Goal: Transaction & Acquisition: Book appointment/travel/reservation

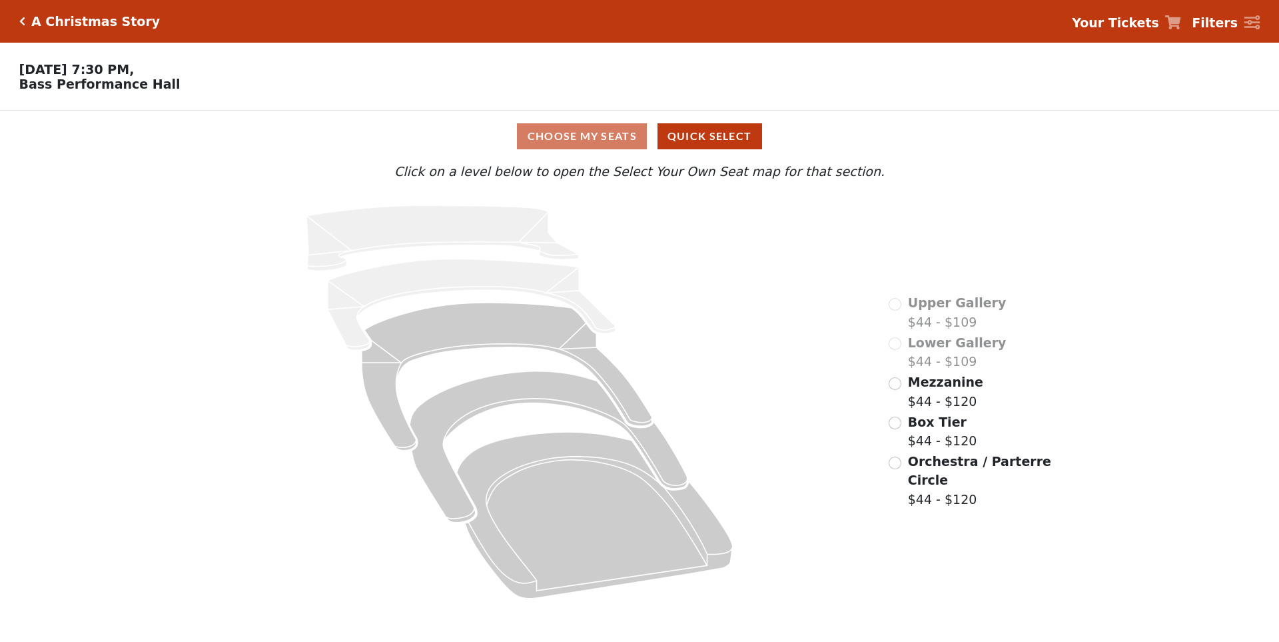
click at [919, 389] on span "Mezzanine" at bounding box center [945, 382] width 75 height 15
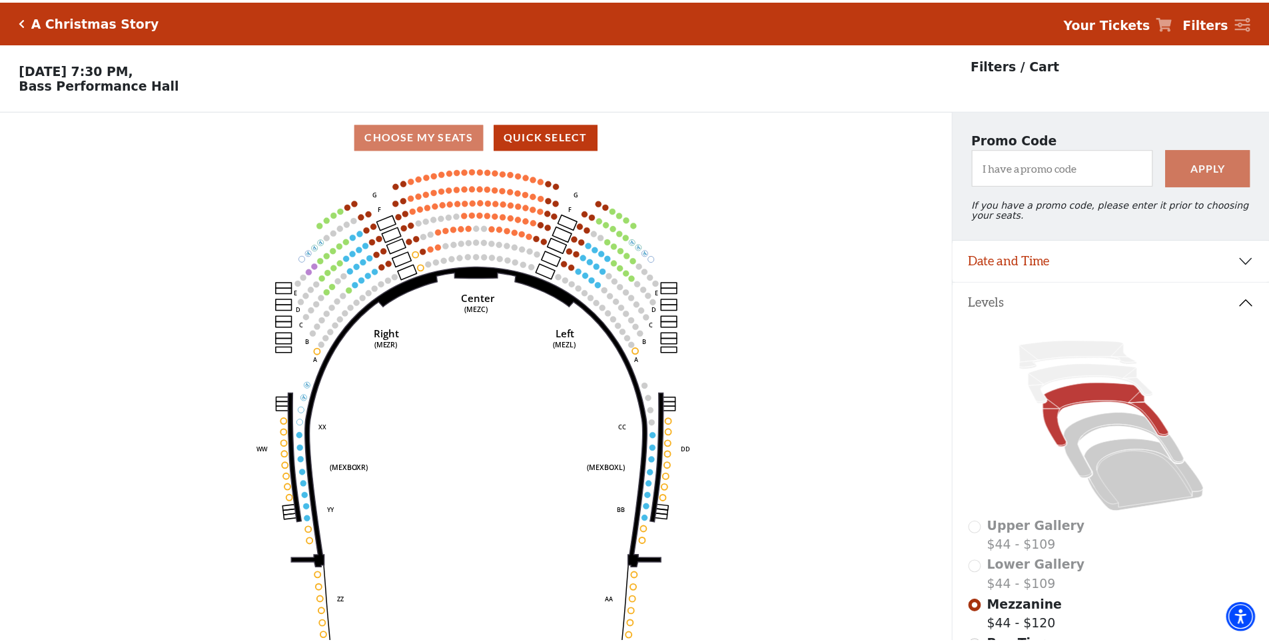
scroll to position [62, 0]
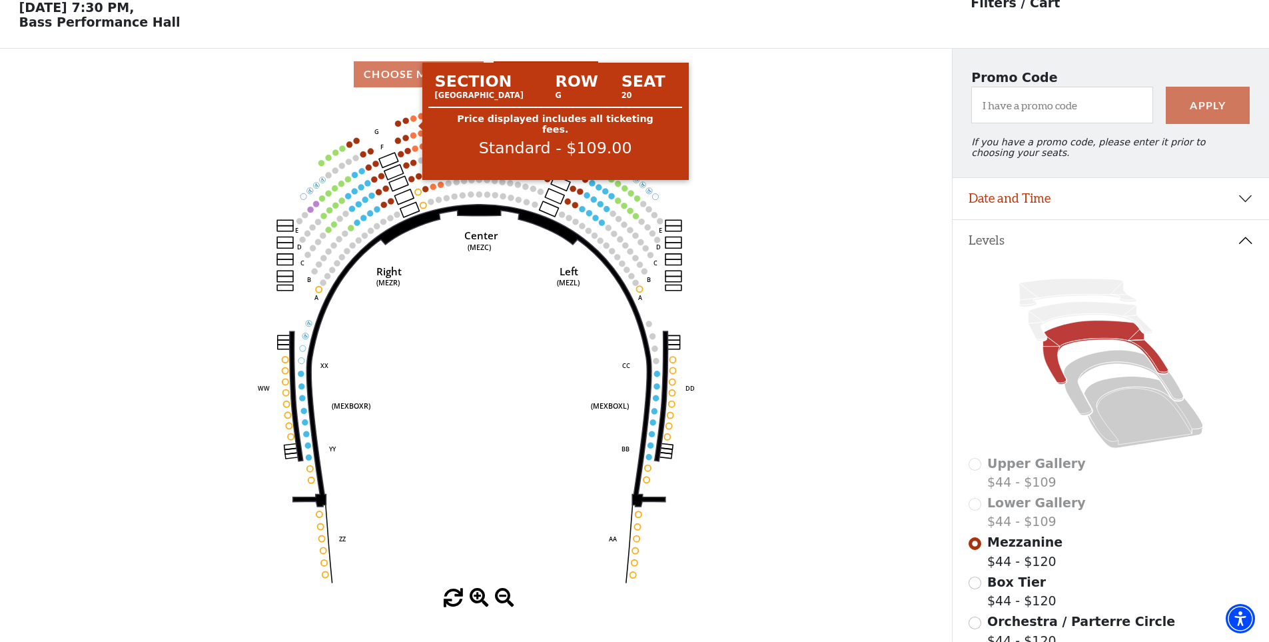
click at [413, 121] on circle at bounding box center [414, 118] width 6 height 6
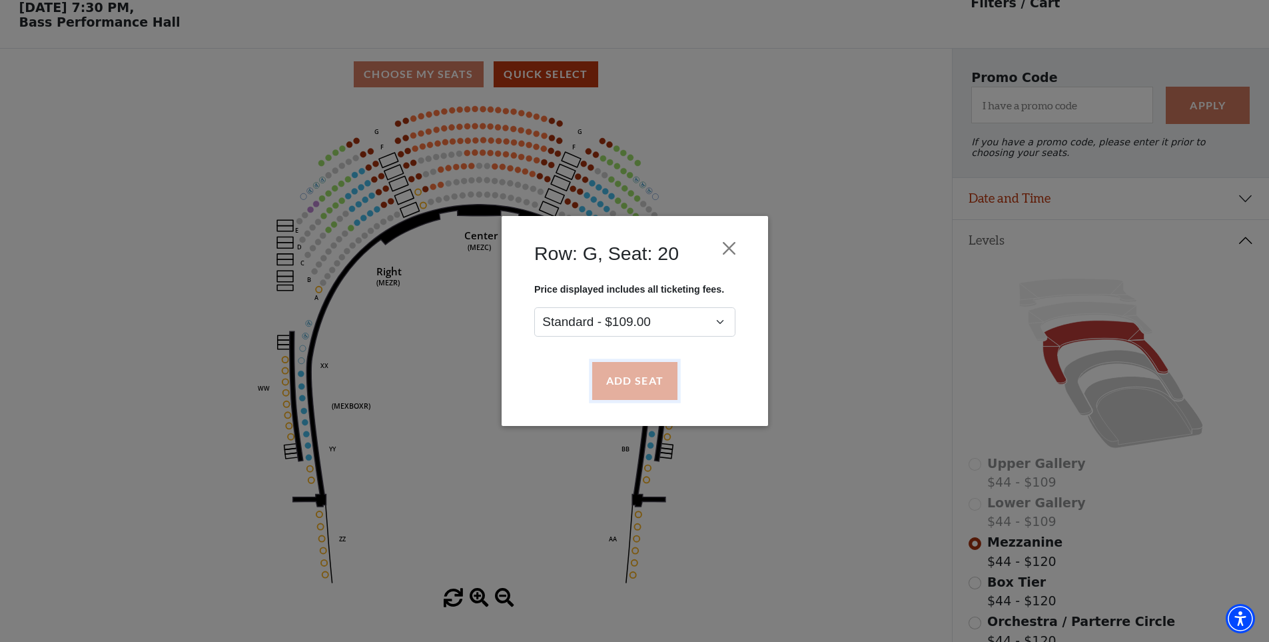
click at [646, 392] on button "Add Seat" at bounding box center [634, 381] width 85 height 37
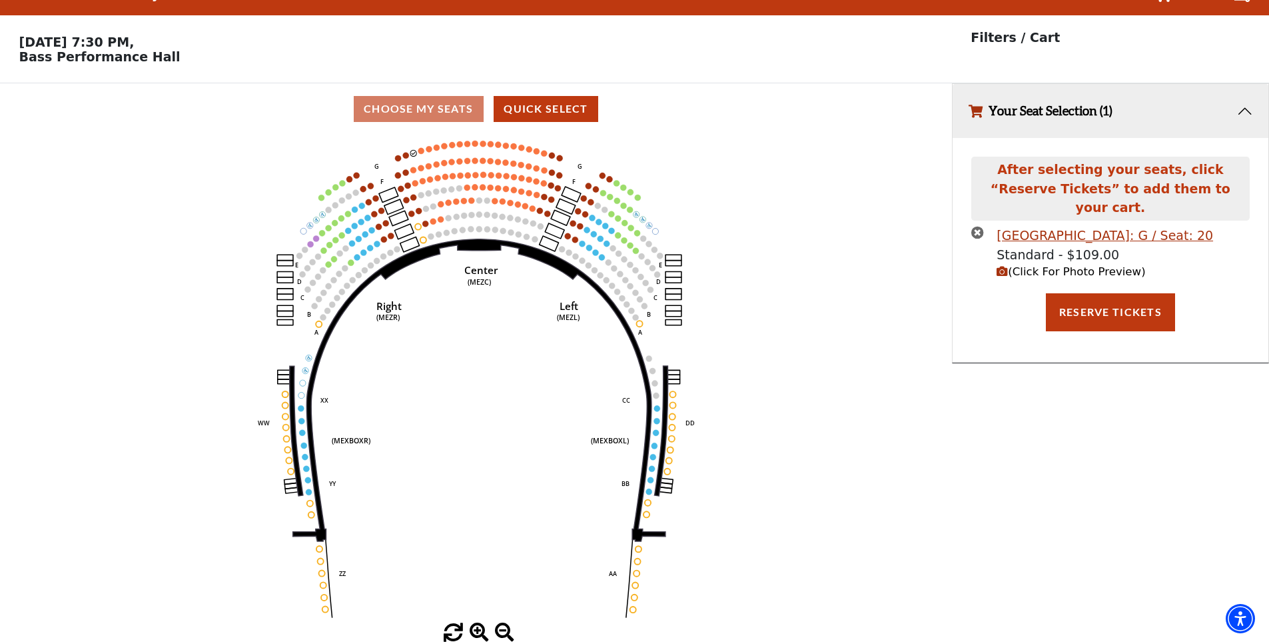
scroll to position [0, 0]
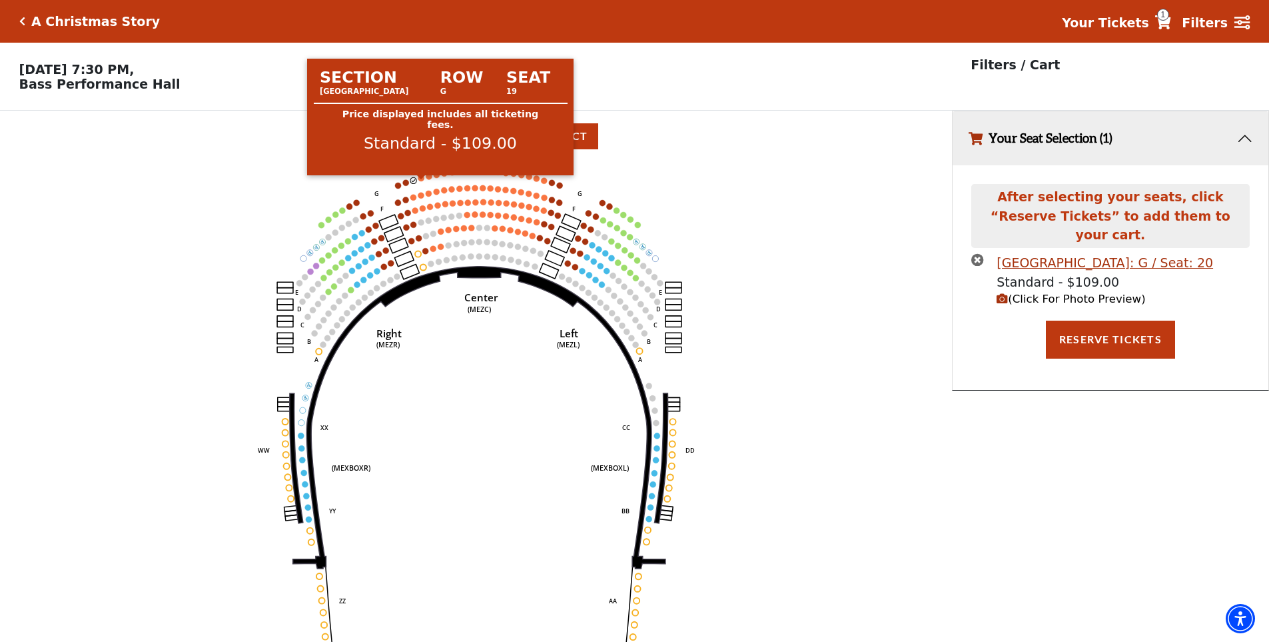
click at [422, 181] on circle at bounding box center [421, 178] width 6 height 6
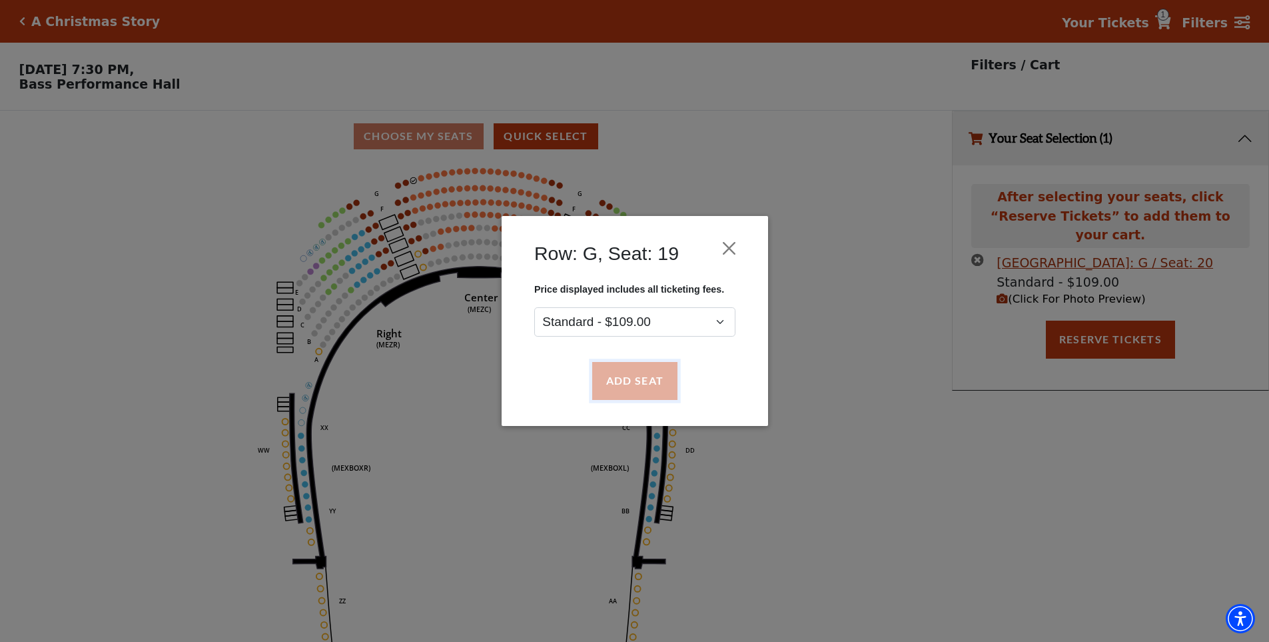
click at [636, 389] on button "Add Seat" at bounding box center [634, 381] width 85 height 37
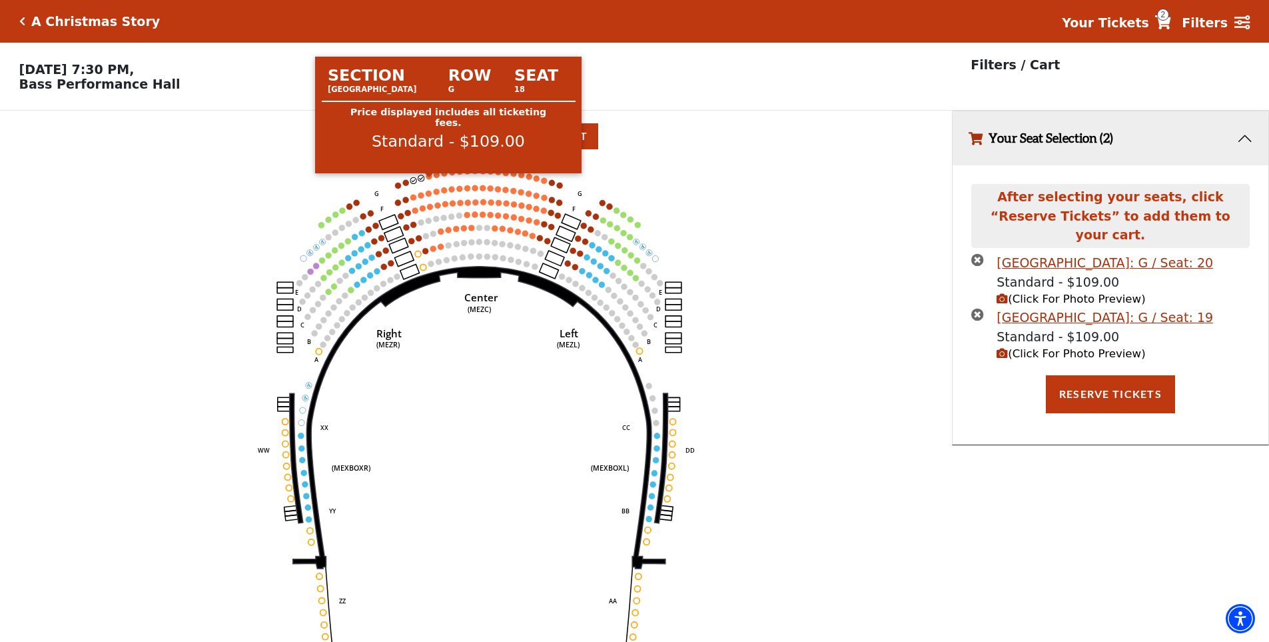
click at [427, 179] on circle at bounding box center [429, 176] width 6 height 6
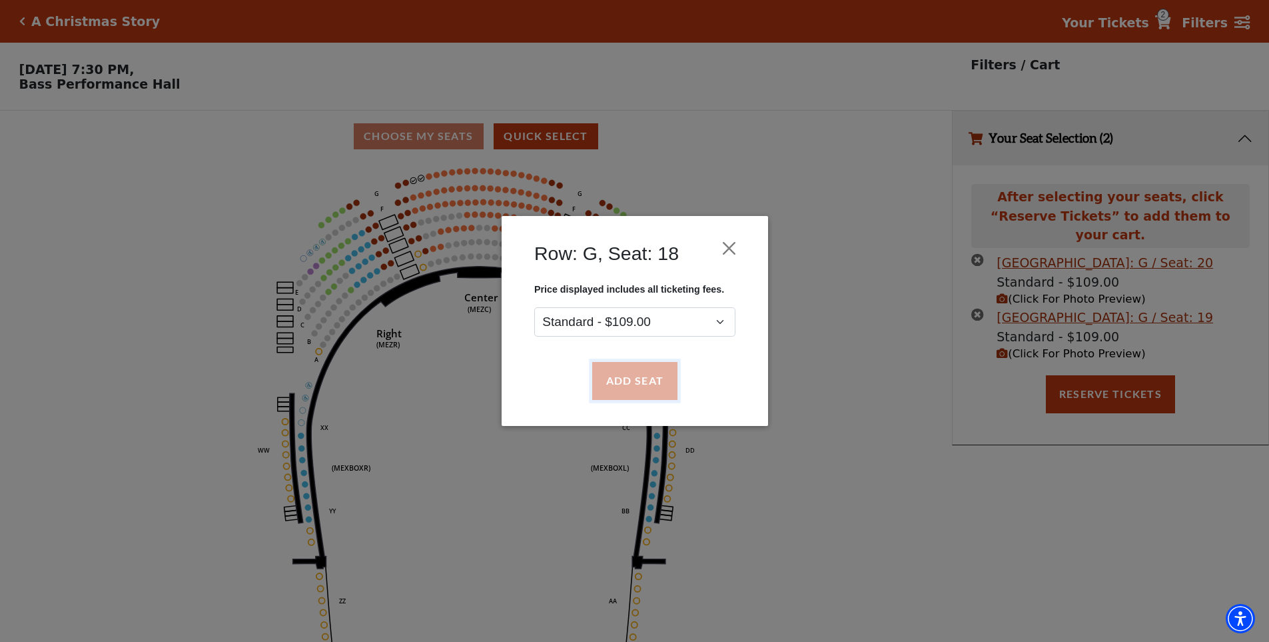
click at [621, 388] on button "Add Seat" at bounding box center [634, 381] width 85 height 37
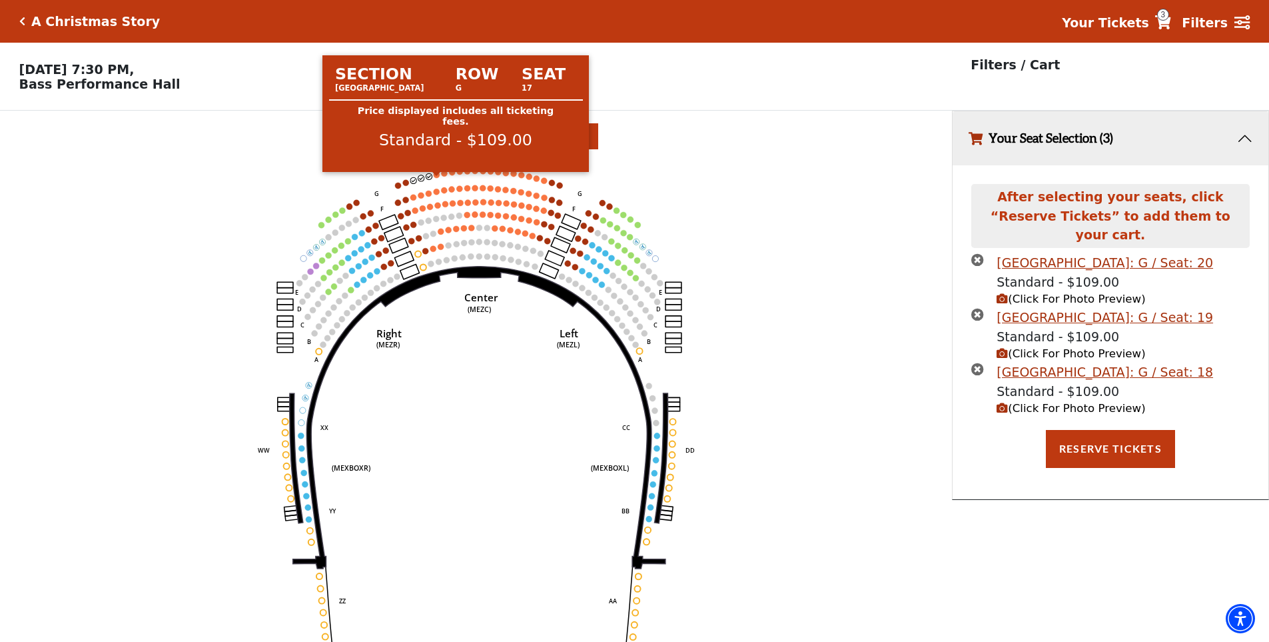
click at [436, 178] on circle at bounding box center [437, 175] width 6 height 6
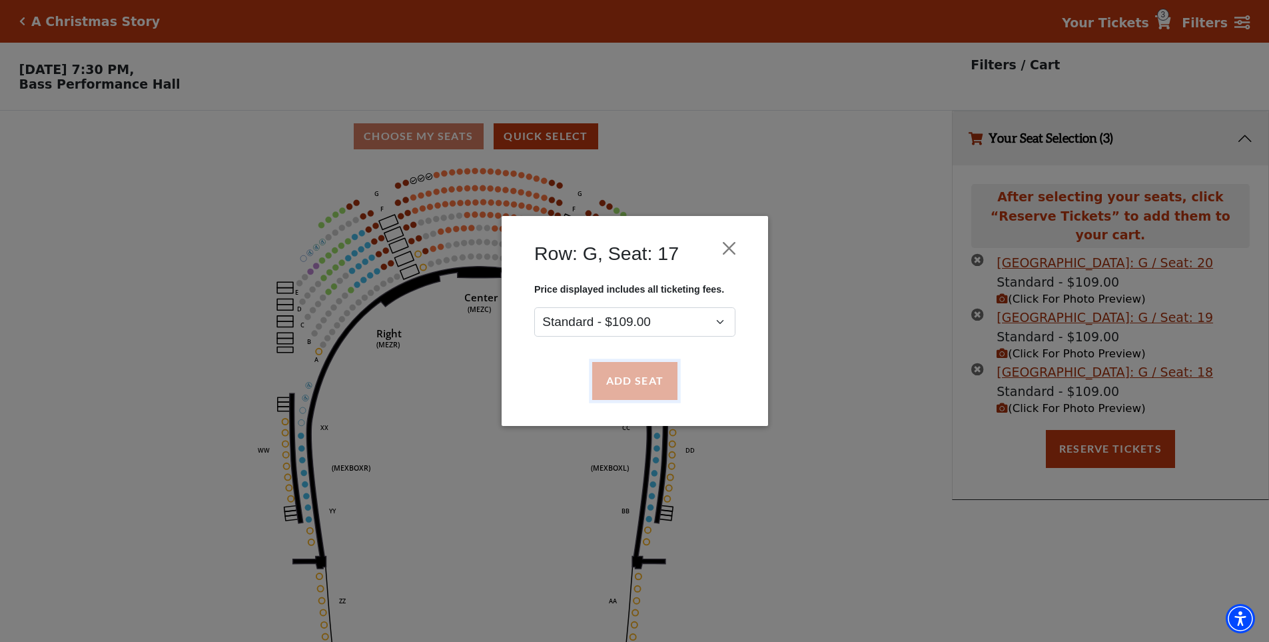
click at [619, 383] on button "Add Seat" at bounding box center [634, 381] width 85 height 37
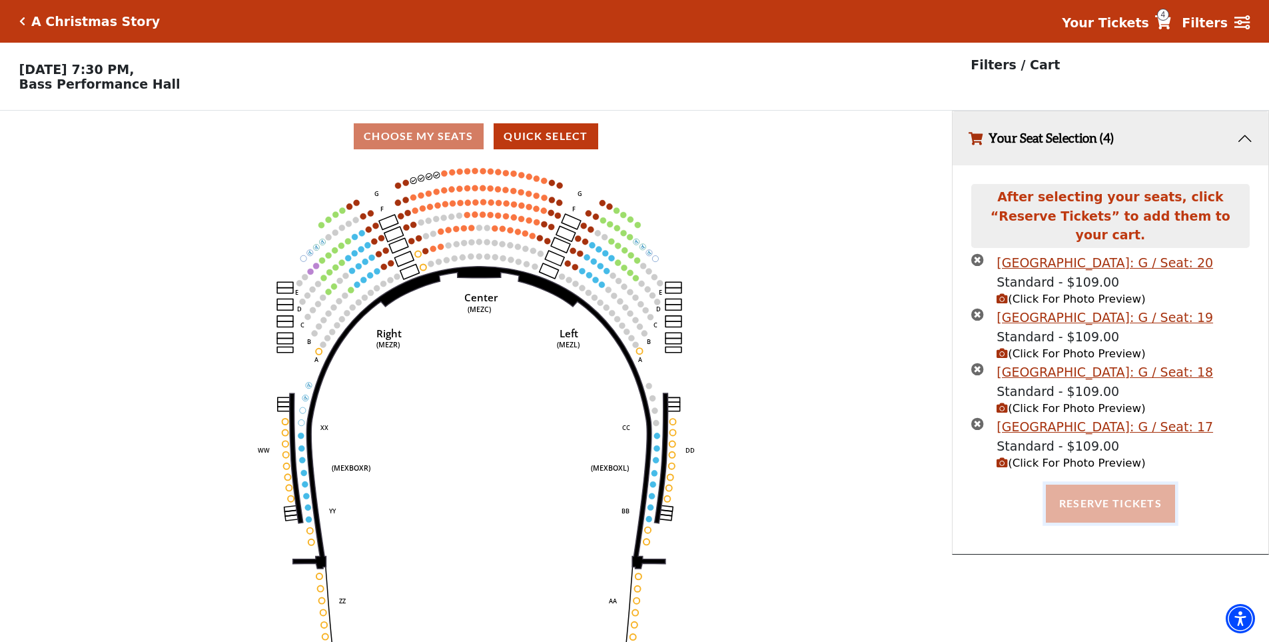
click at [1133, 496] on button "Reserve Tickets" at bounding box center [1110, 502] width 129 height 37
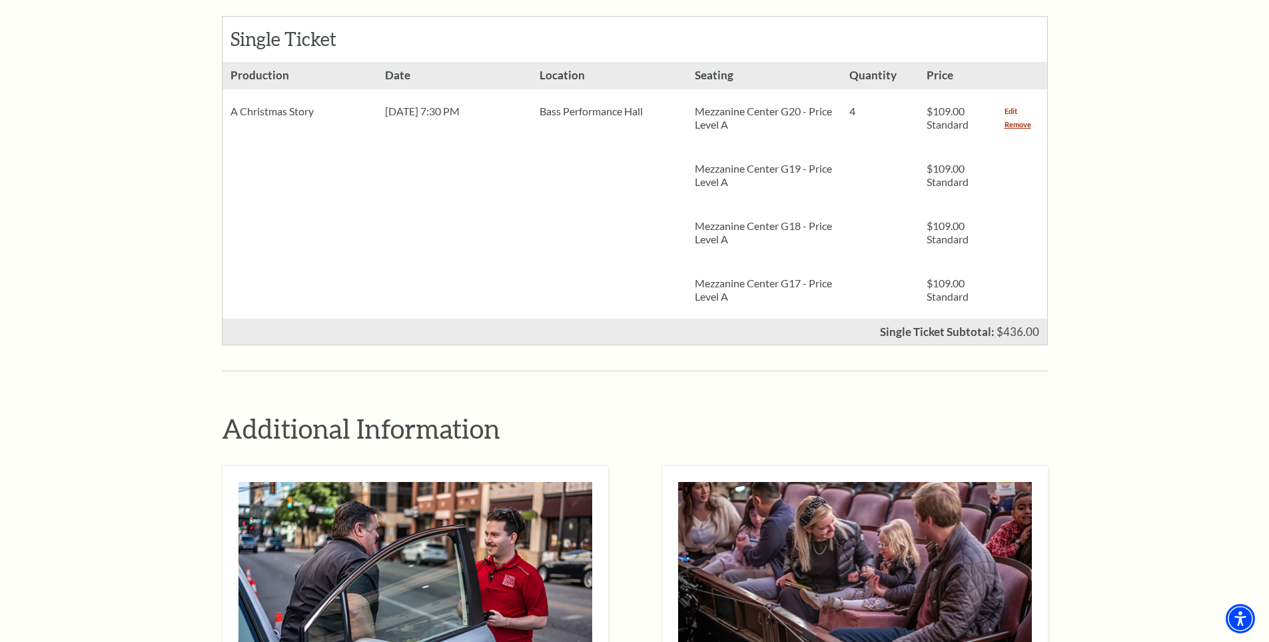
scroll to position [533, 0]
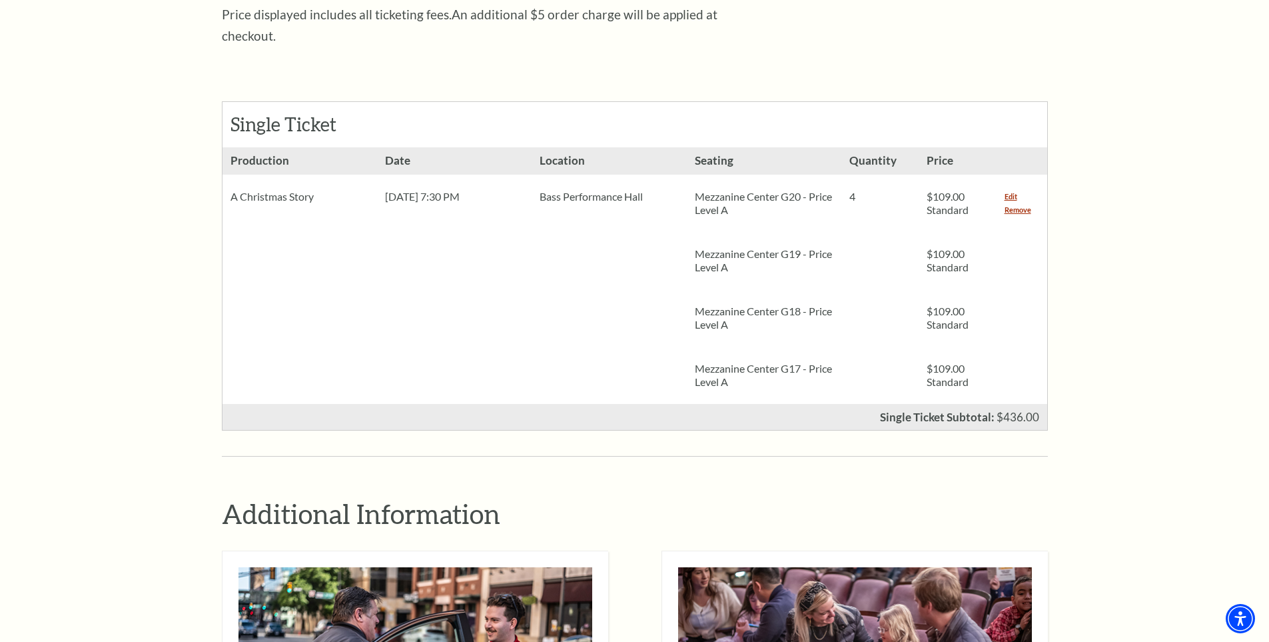
drag, startPoint x: 1018, startPoint y: 189, endPoint x: 806, endPoint y: 253, distance: 221.2
click at [1018, 203] on link "Remove" at bounding box center [1018, 209] width 27 height 13
